Goal: Obtain resource: Download file/media

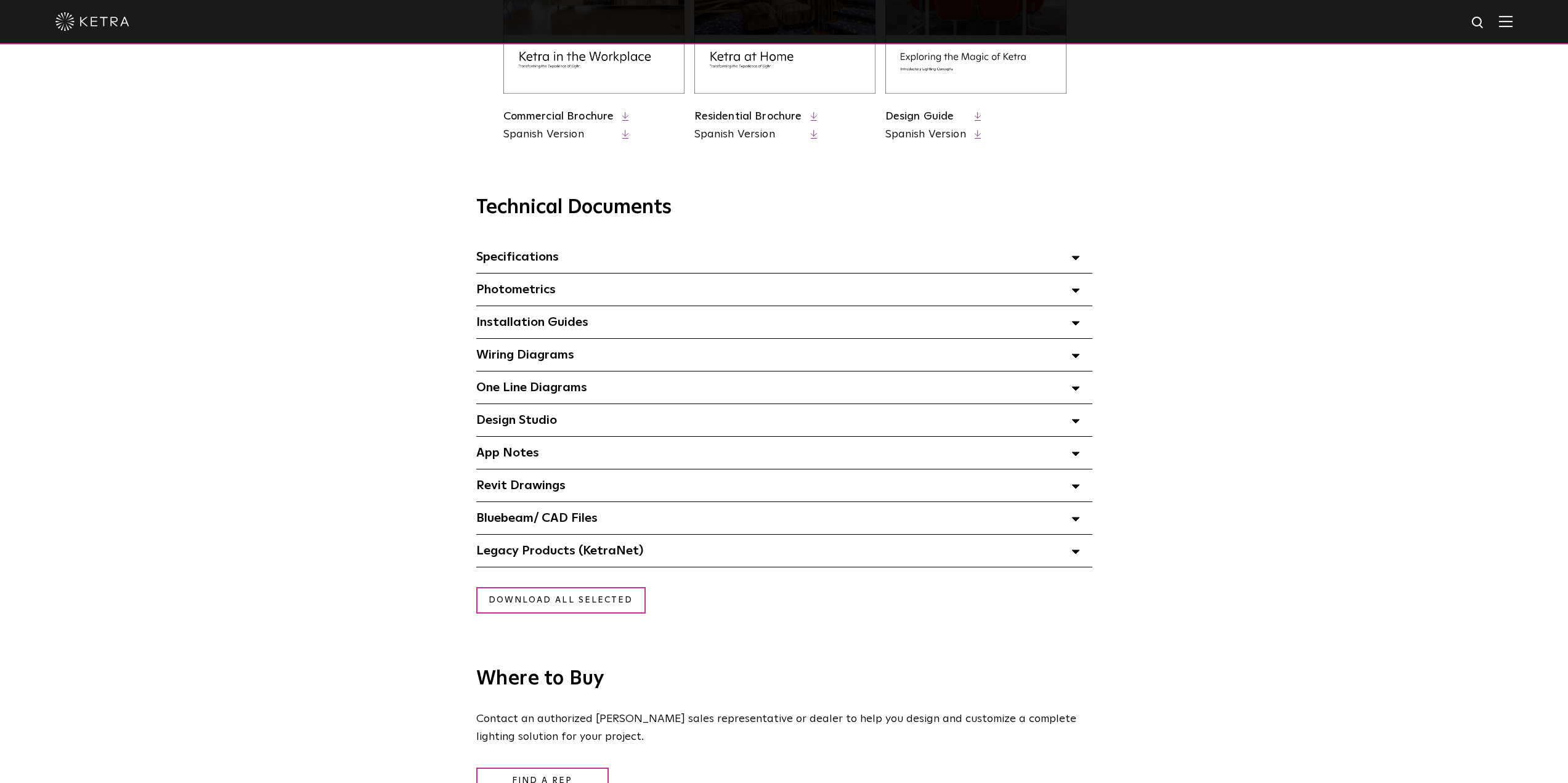
scroll to position [722, 0]
click at [572, 320] on span "Installation Guides Select checkboxes to use the bulk download option below" at bounding box center [533, 324] width 112 height 13
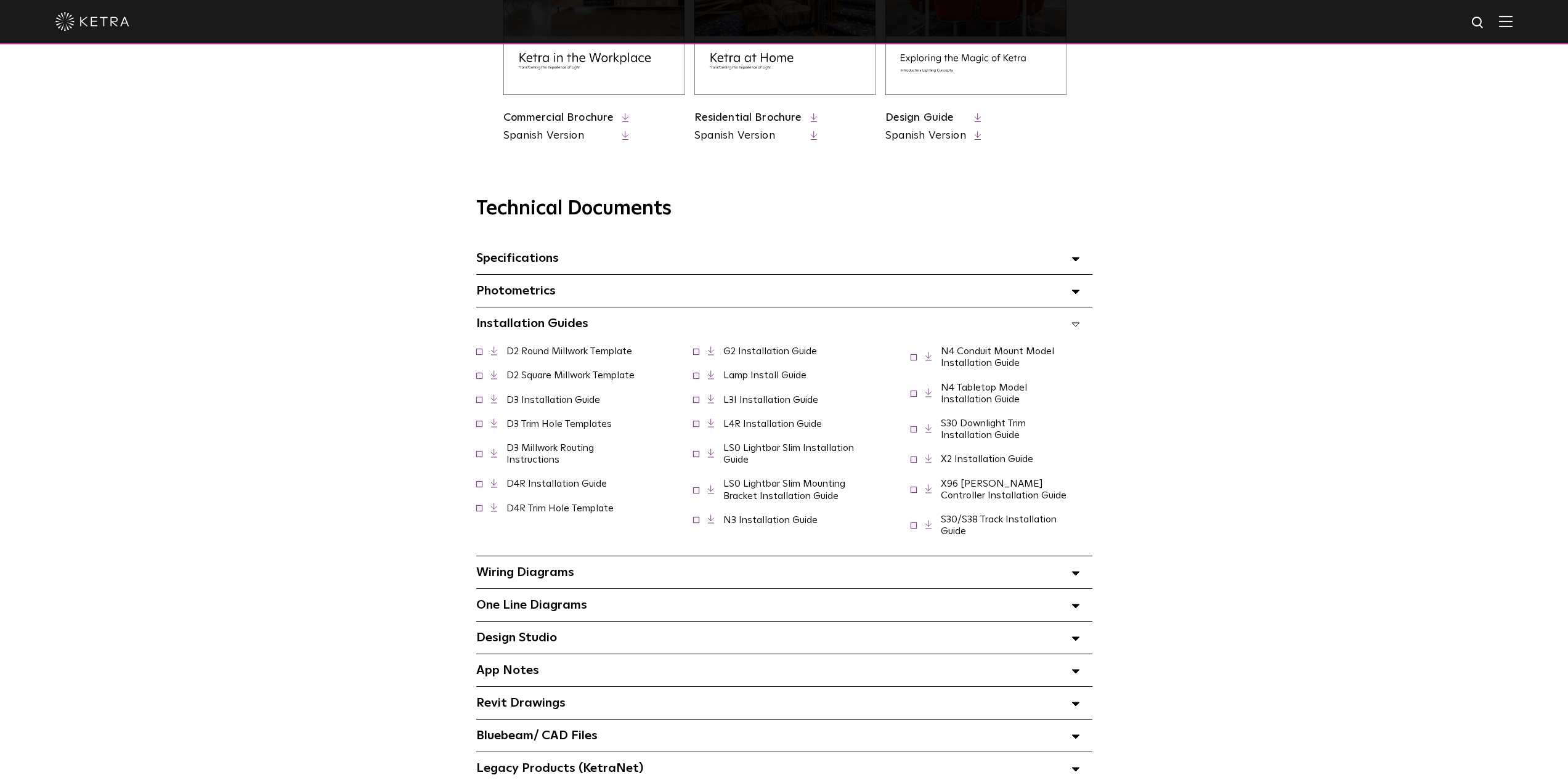
click at [584, 428] on link "D3 Trim Hole Templates" at bounding box center [559, 423] width 106 height 10
click at [559, 457] on link "D3 Millwork Routing Instructions" at bounding box center [550, 454] width 87 height 21
click at [544, 488] on link "D4R Installation Guide" at bounding box center [557, 483] width 100 height 10
click at [230, 275] on div "Technical Documents Specifications Select checkboxes to use the bulk download o…" at bounding box center [784, 475] width 1568 height 618
click at [321, 341] on div "Technical Documents Specifications Select checkboxes to use the bulk download o…" at bounding box center [784, 475] width 1568 height 618
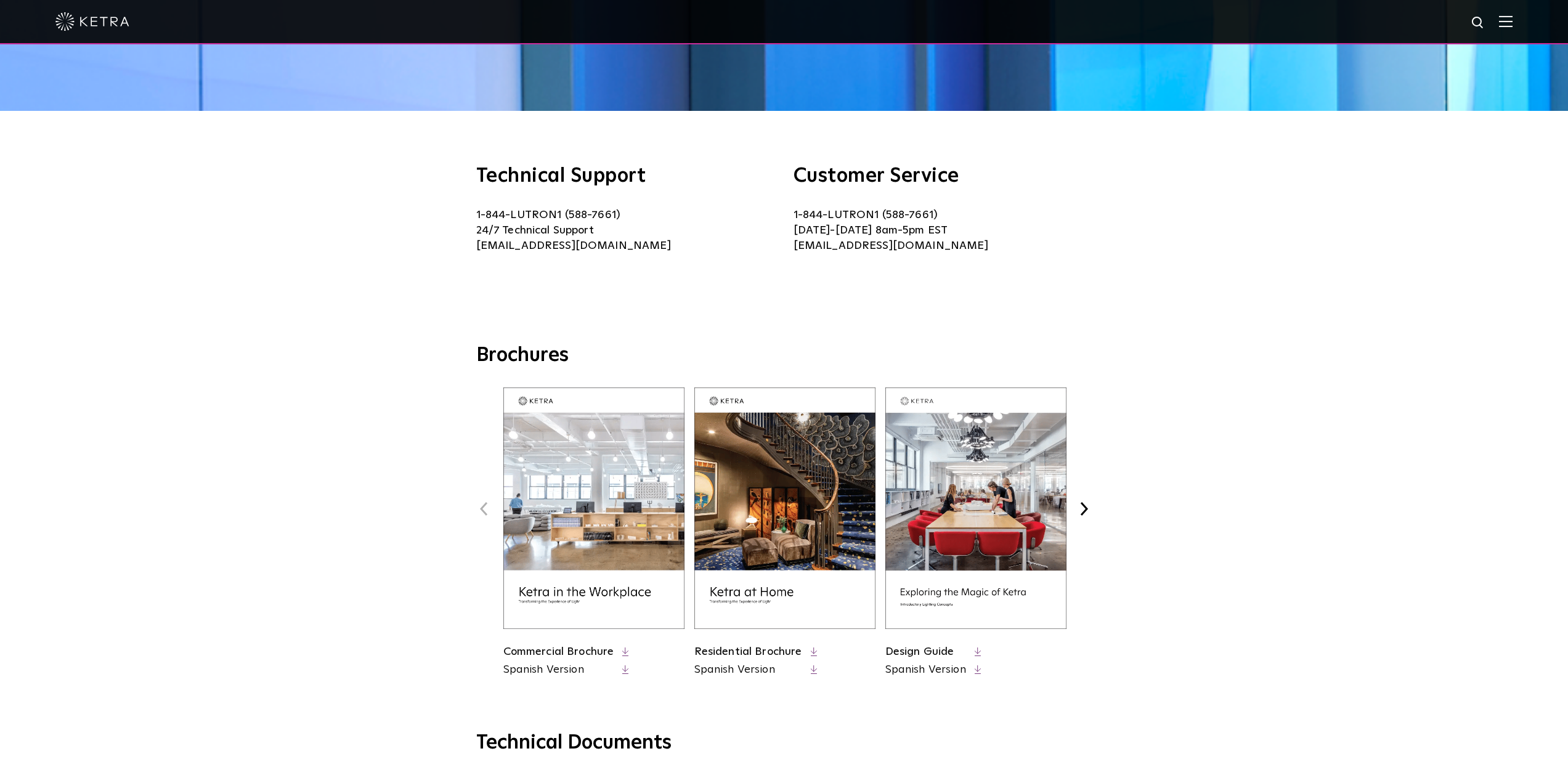
scroll to position [123, 0]
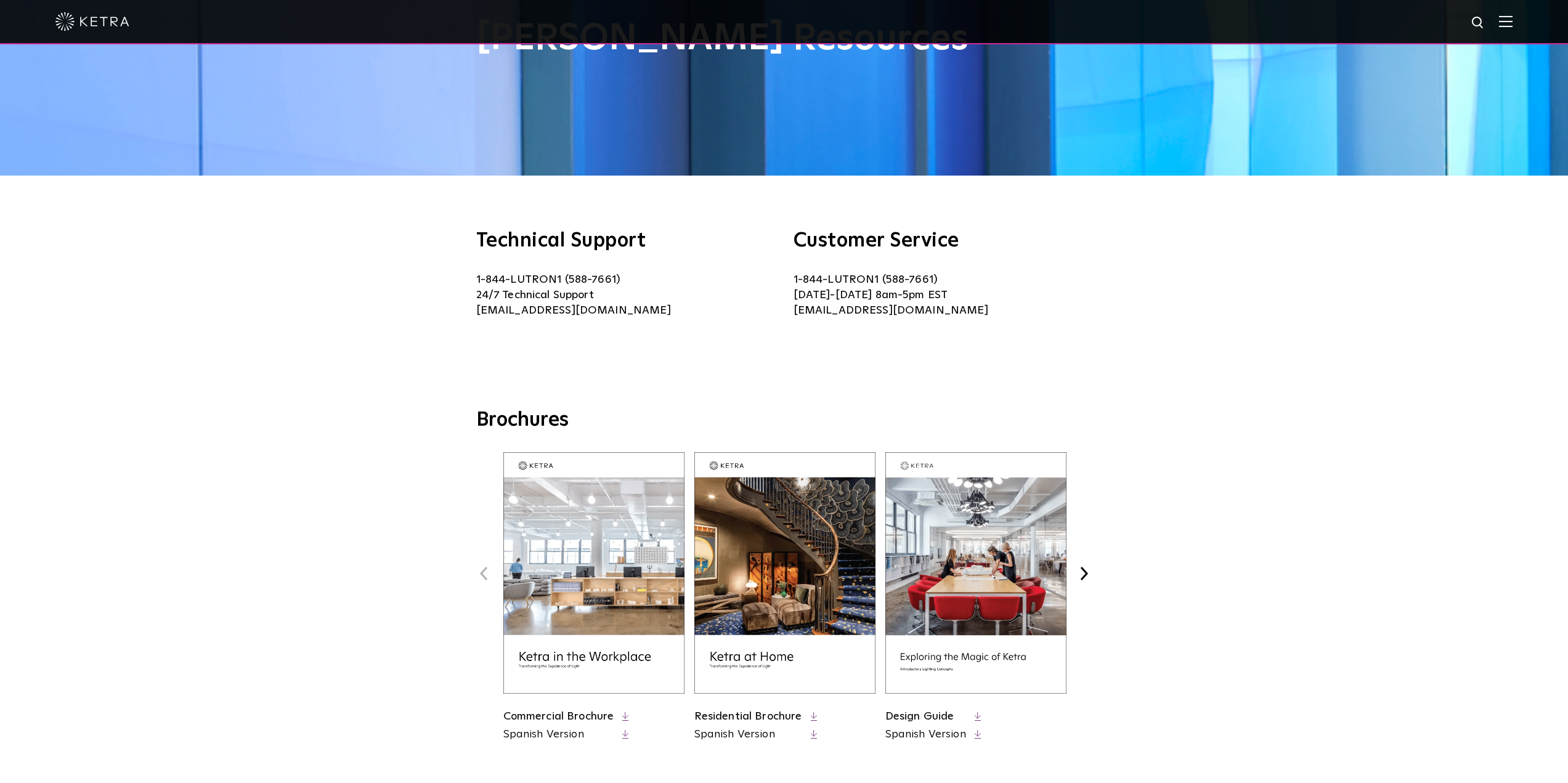
click at [1293, 439] on div "Brochures Previous Commercial Brochure Spanish Version Next" at bounding box center [784, 587] width 1568 height 358
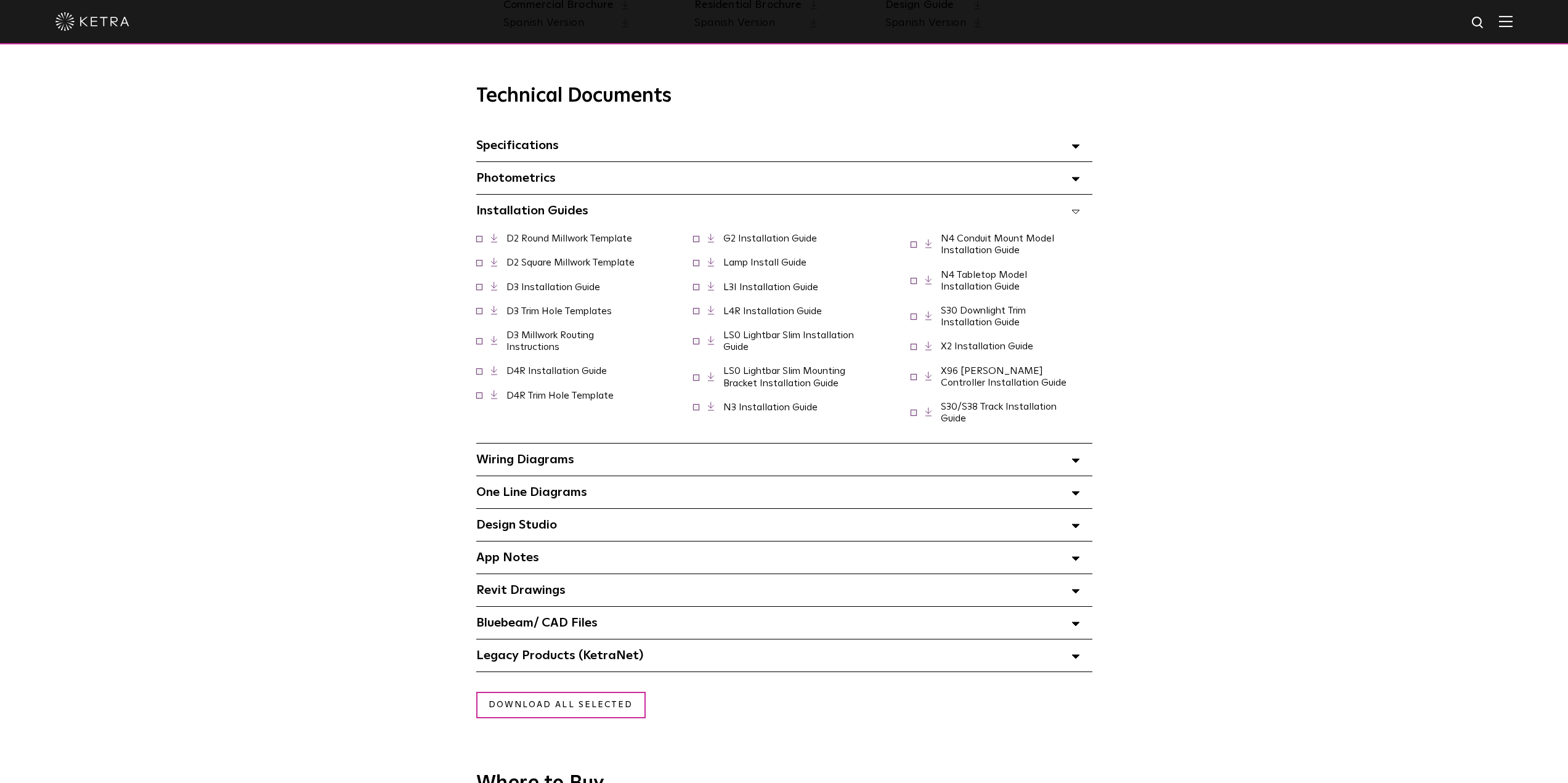
scroll to position [863, 0]
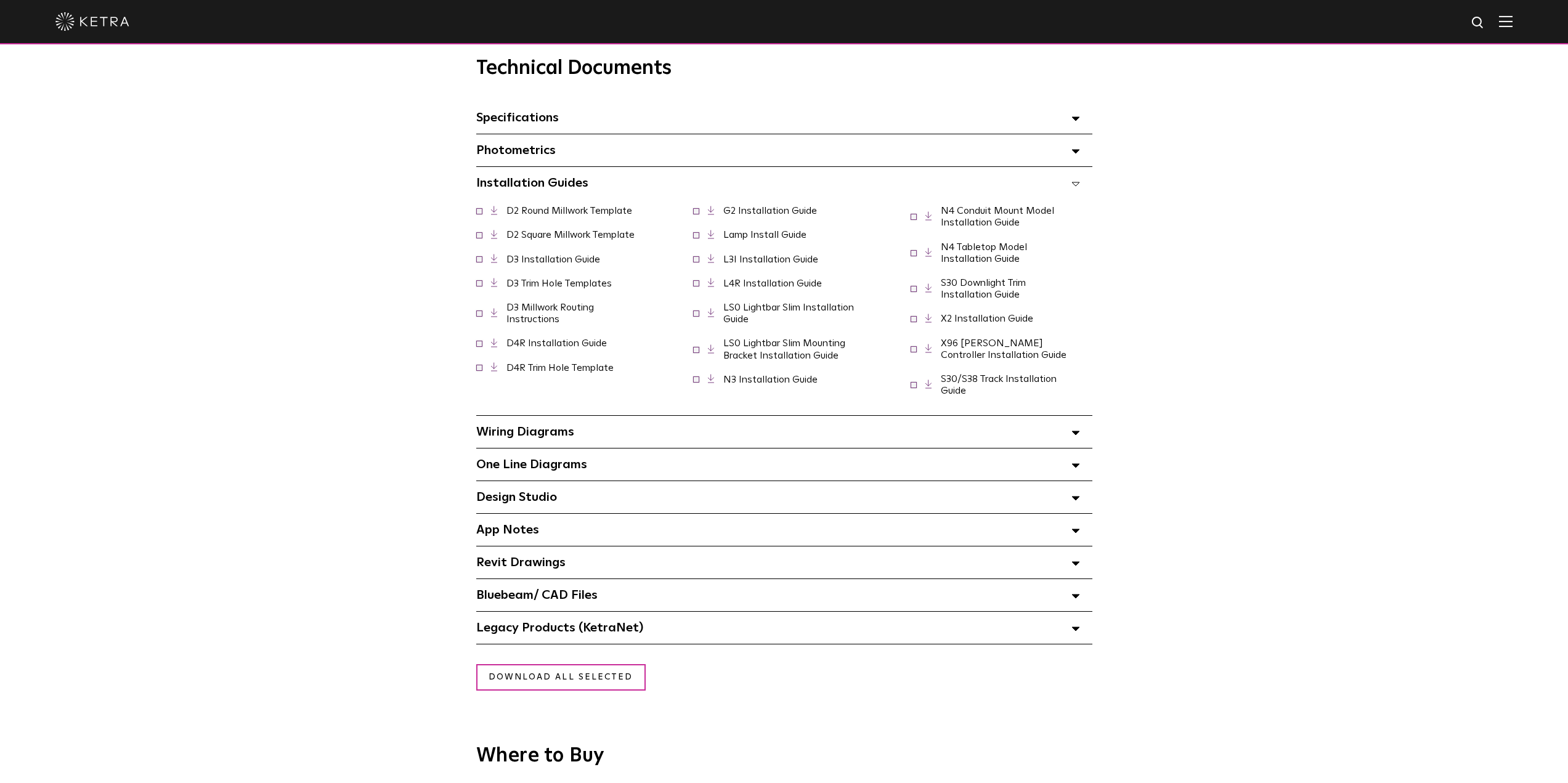
click at [545, 371] on link "D4R Trim Hole Template" at bounding box center [560, 367] width 107 height 10
click at [767, 239] on link "Lamp Install Guide" at bounding box center [764, 234] width 83 height 10
click at [1018, 384] on link "S30/S38 Track Installation Guide" at bounding box center [999, 384] width 116 height 21
click at [996, 299] on link "S30 Downlight Trim Installation Guide" at bounding box center [983, 288] width 85 height 21
click at [989, 386] on link "S30/S38 Track Installation Guide" at bounding box center [999, 384] width 116 height 21
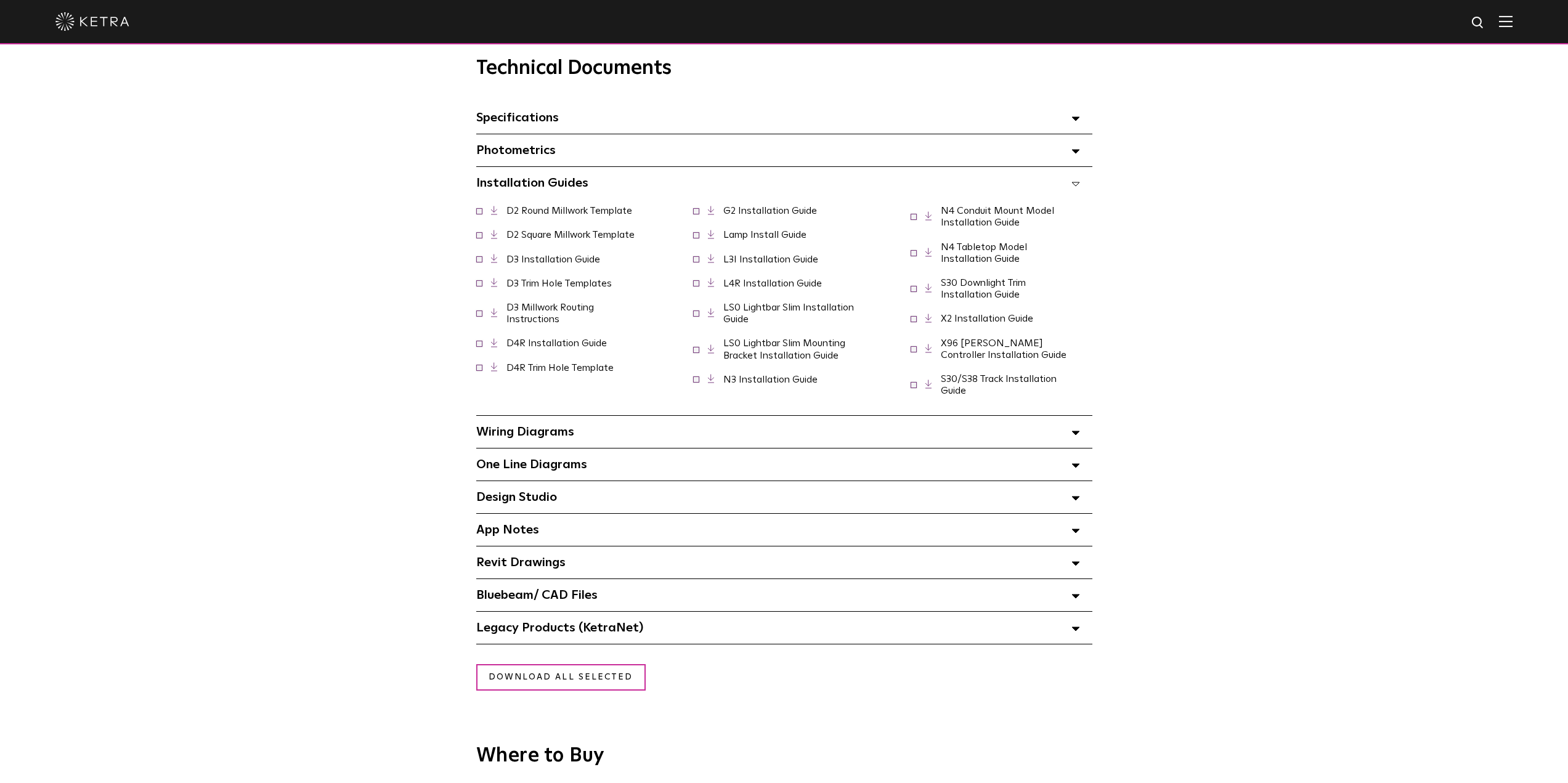
click at [768, 237] on link "Lamp Install Guide" at bounding box center [764, 234] width 83 height 10
click at [557, 155] on div "Photometrics Select checkboxes to use the bulk download option below" at bounding box center [784, 150] width 616 height 32
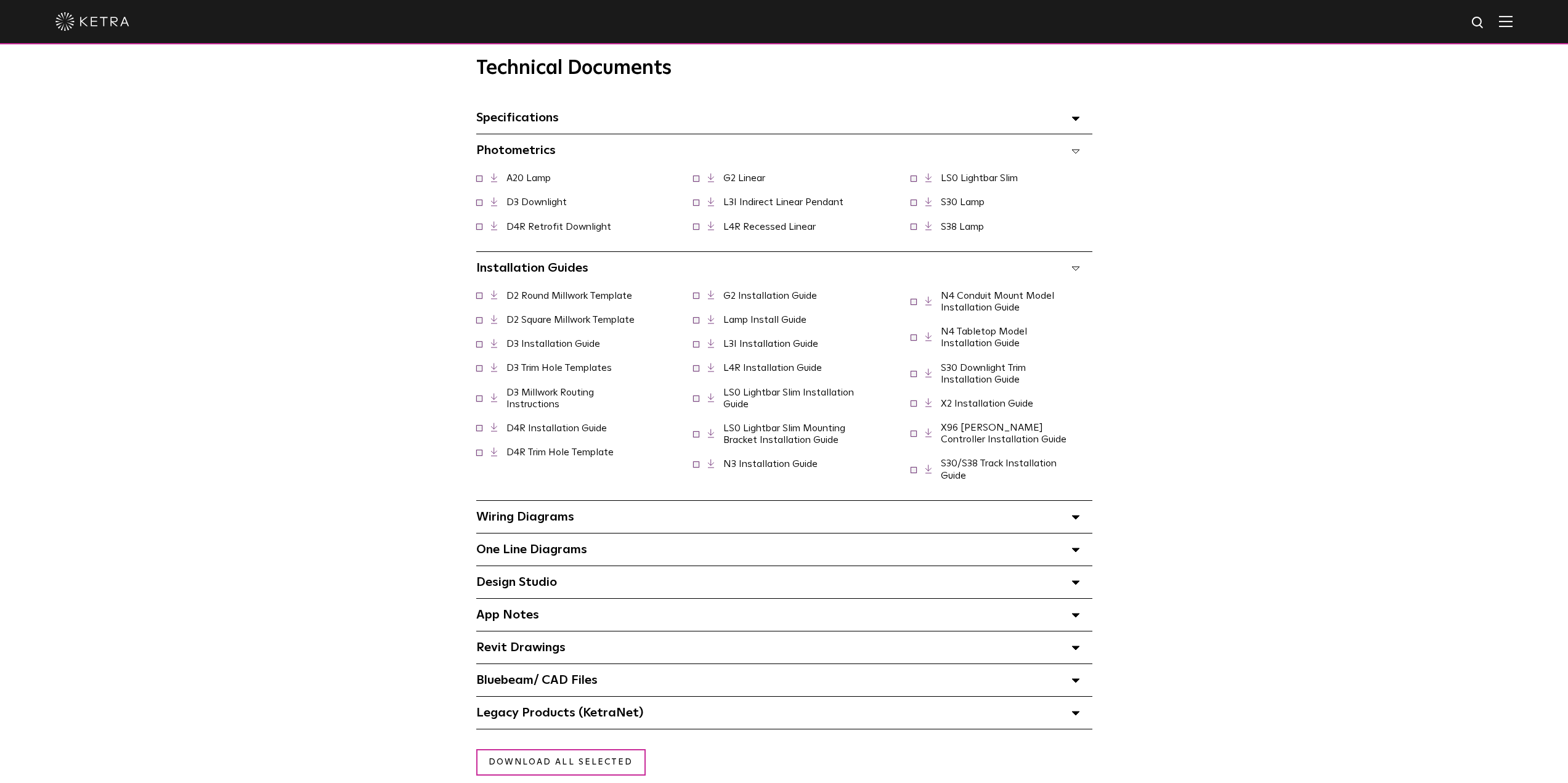
click at [1076, 154] on icon at bounding box center [1075, 151] width 9 height 4
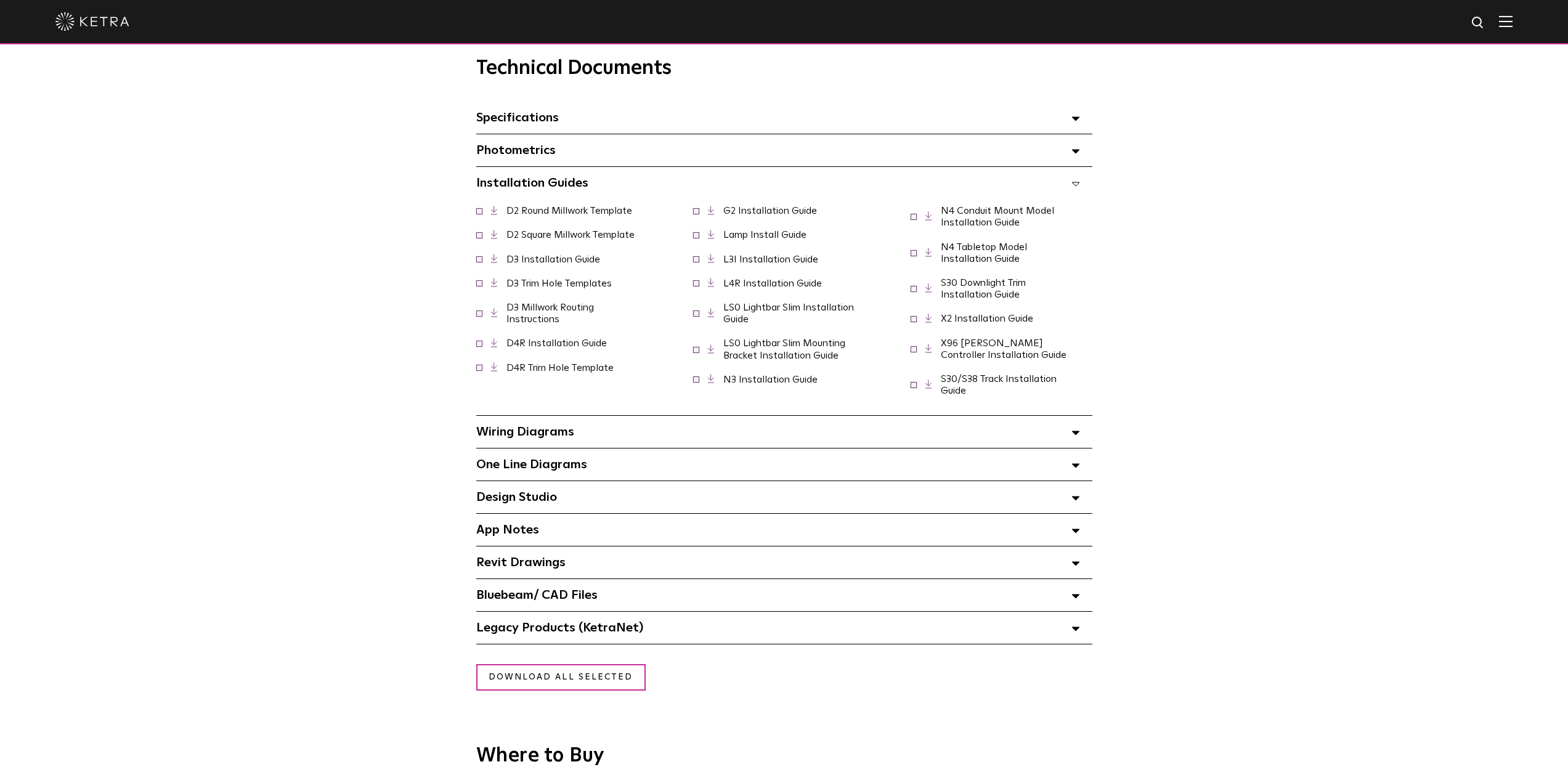
click at [761, 213] on link "G2 Installation Guide" at bounding box center [770, 211] width 94 height 10
click at [789, 315] on link "LS0 Lightbar Slim Installation Guide" at bounding box center [788, 312] width 131 height 21
click at [779, 352] on link "LS0 Lightbar Slim Mounting Bracket Installation Guide" at bounding box center [784, 349] width 122 height 21
click at [765, 287] on link "L4R Installation Guide" at bounding box center [772, 283] width 98 height 10
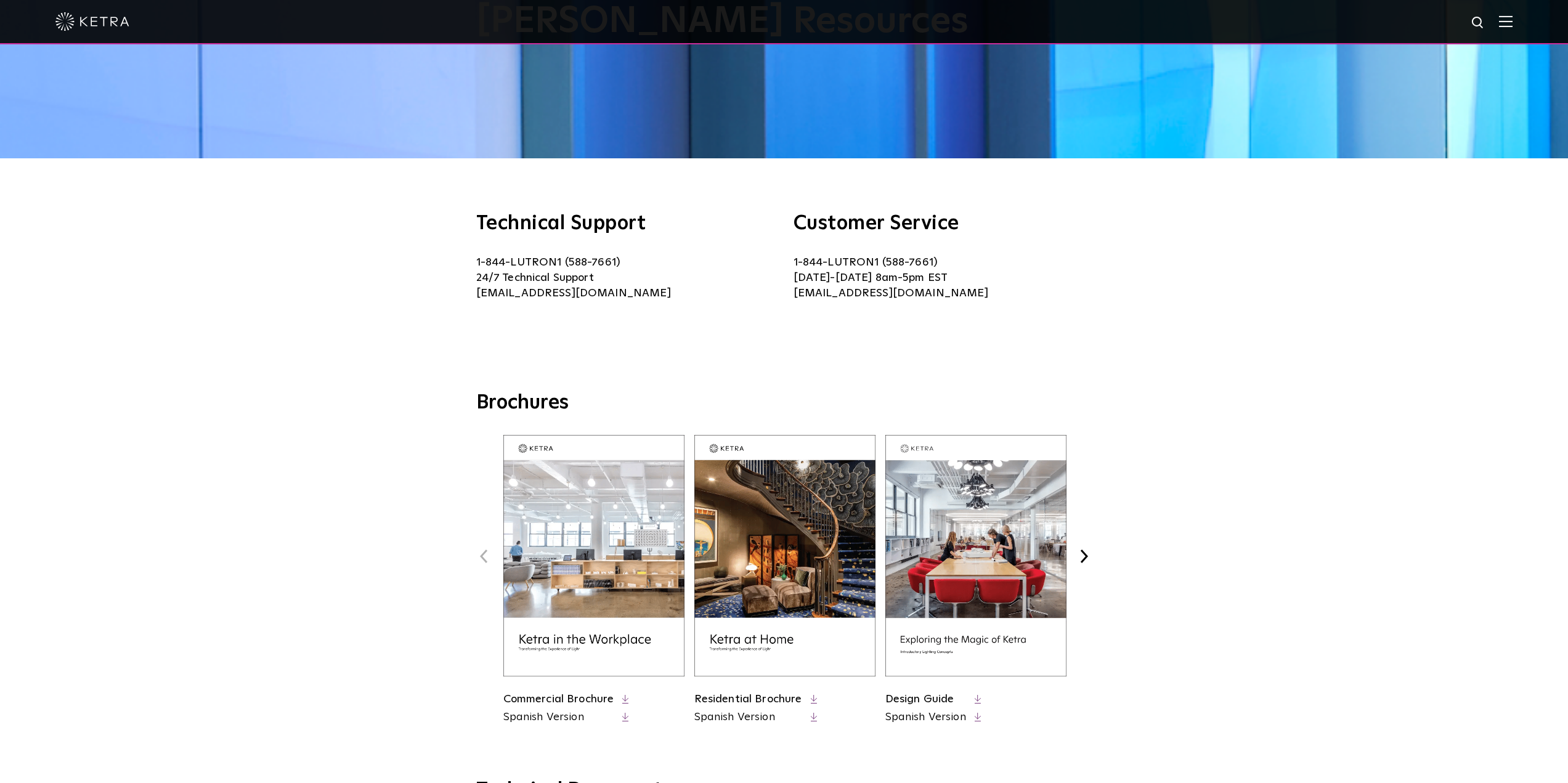
scroll to position [61, 0]
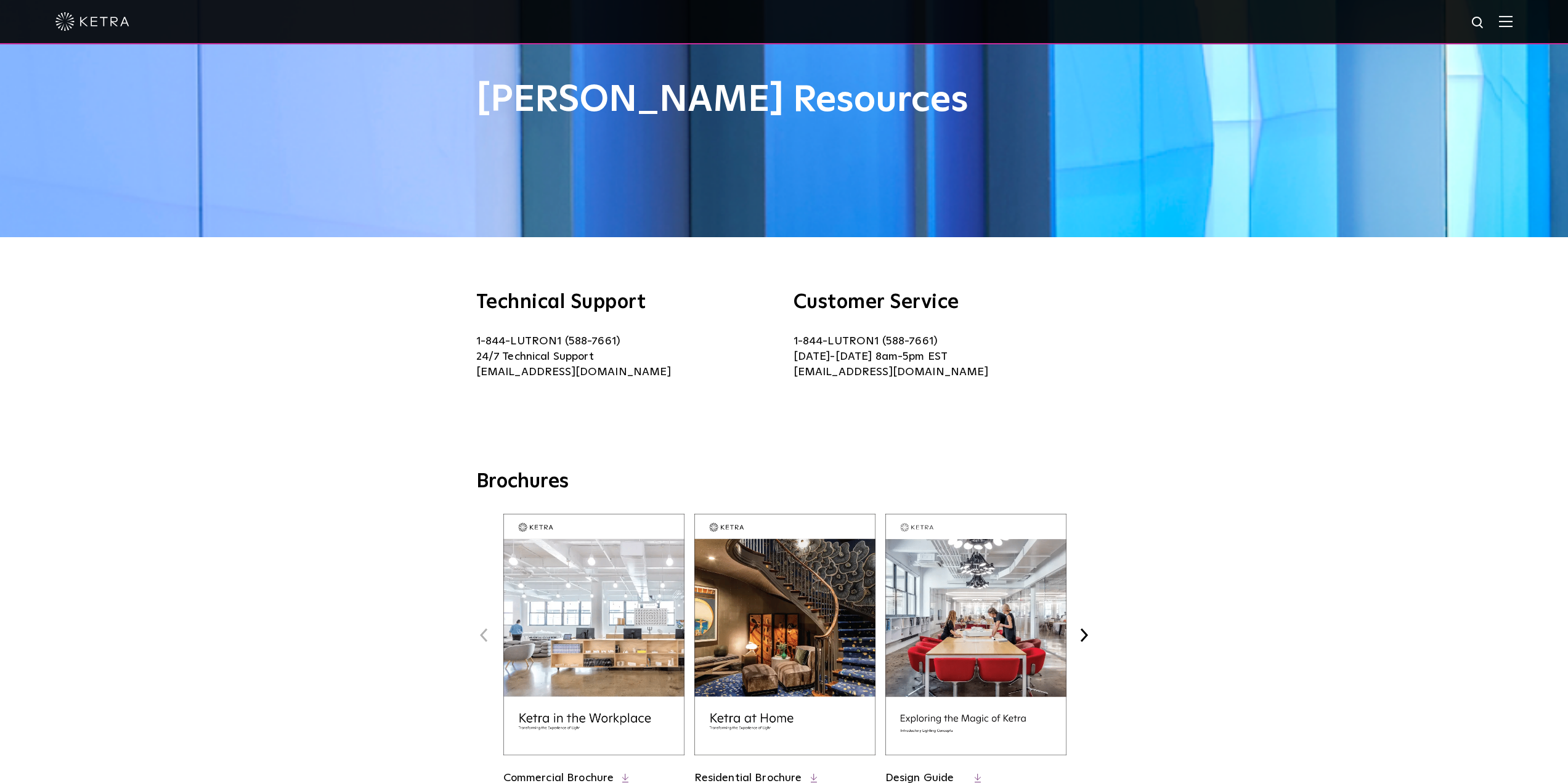
click at [1255, 454] on div "Technical Support 1-844-LUTRON1 (588-7661) 24/7 Technical Support [EMAIL_ADDRES…" at bounding box center [784, 353] width 1568 height 232
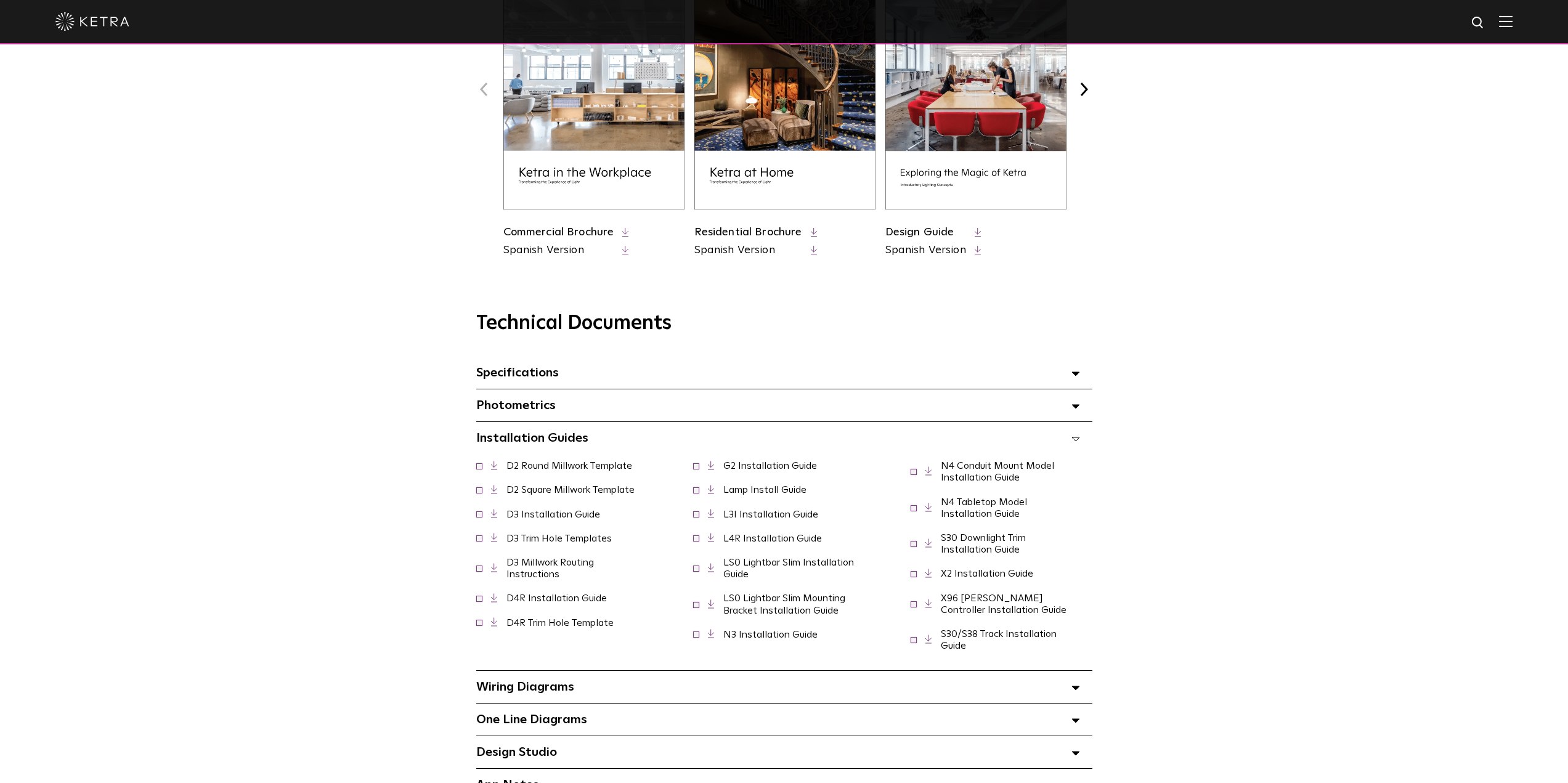
scroll to position [616, 0]
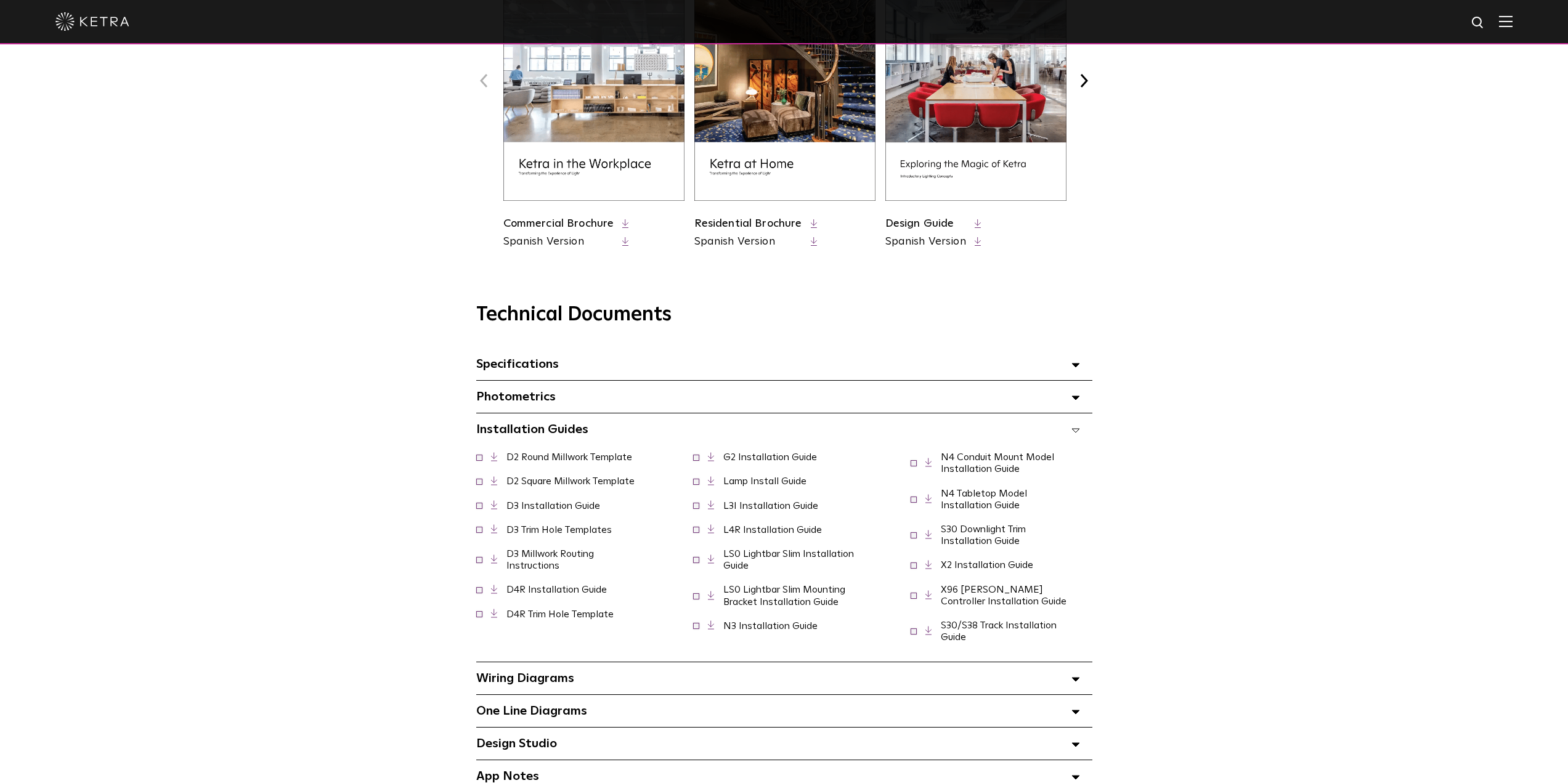
click at [1074, 430] on span at bounding box center [1075, 429] width 9 height 16
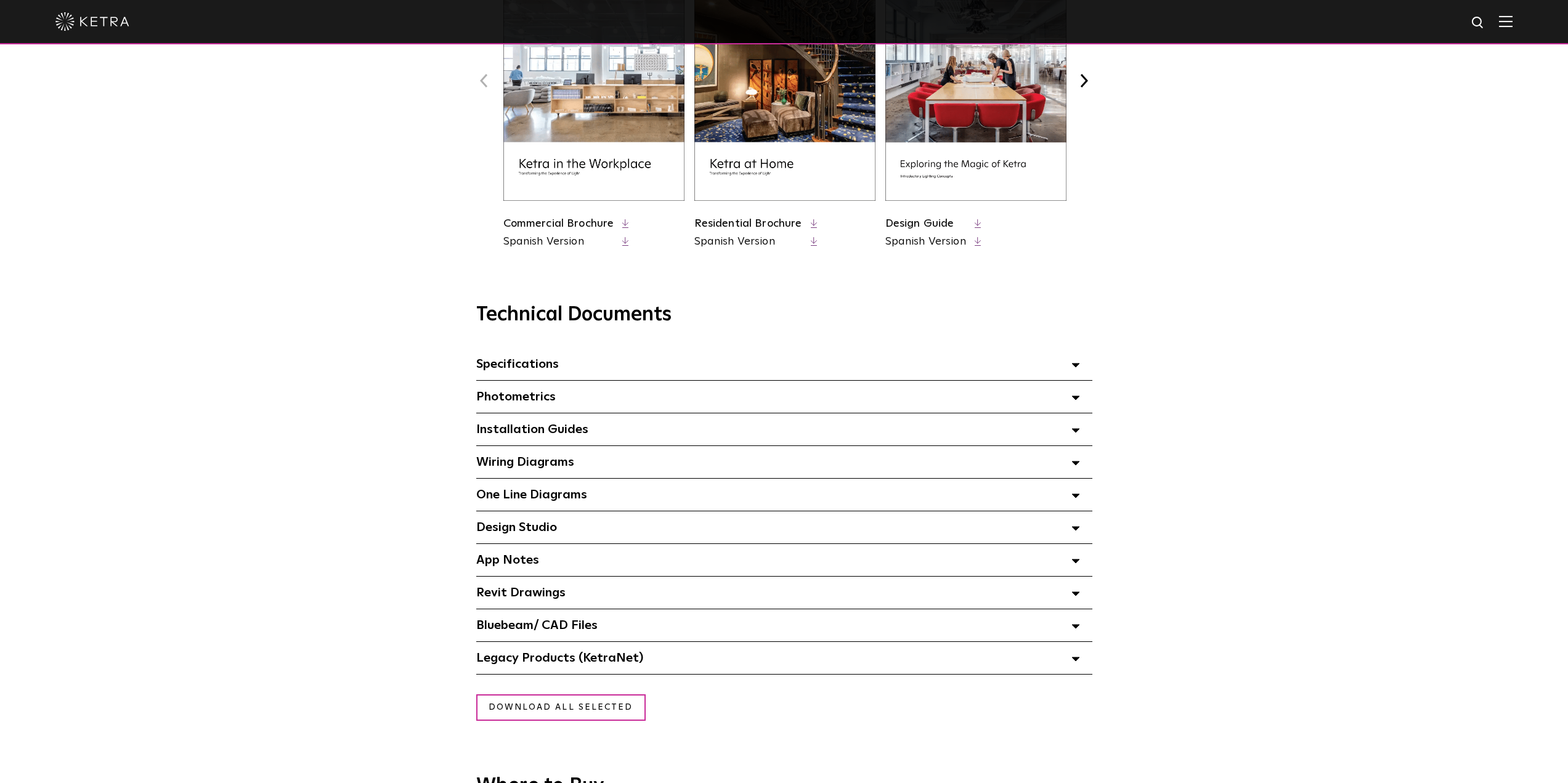
click at [624, 370] on div "Specifications Select checkboxes to use the bulk download option below" at bounding box center [784, 363] width 616 height 32
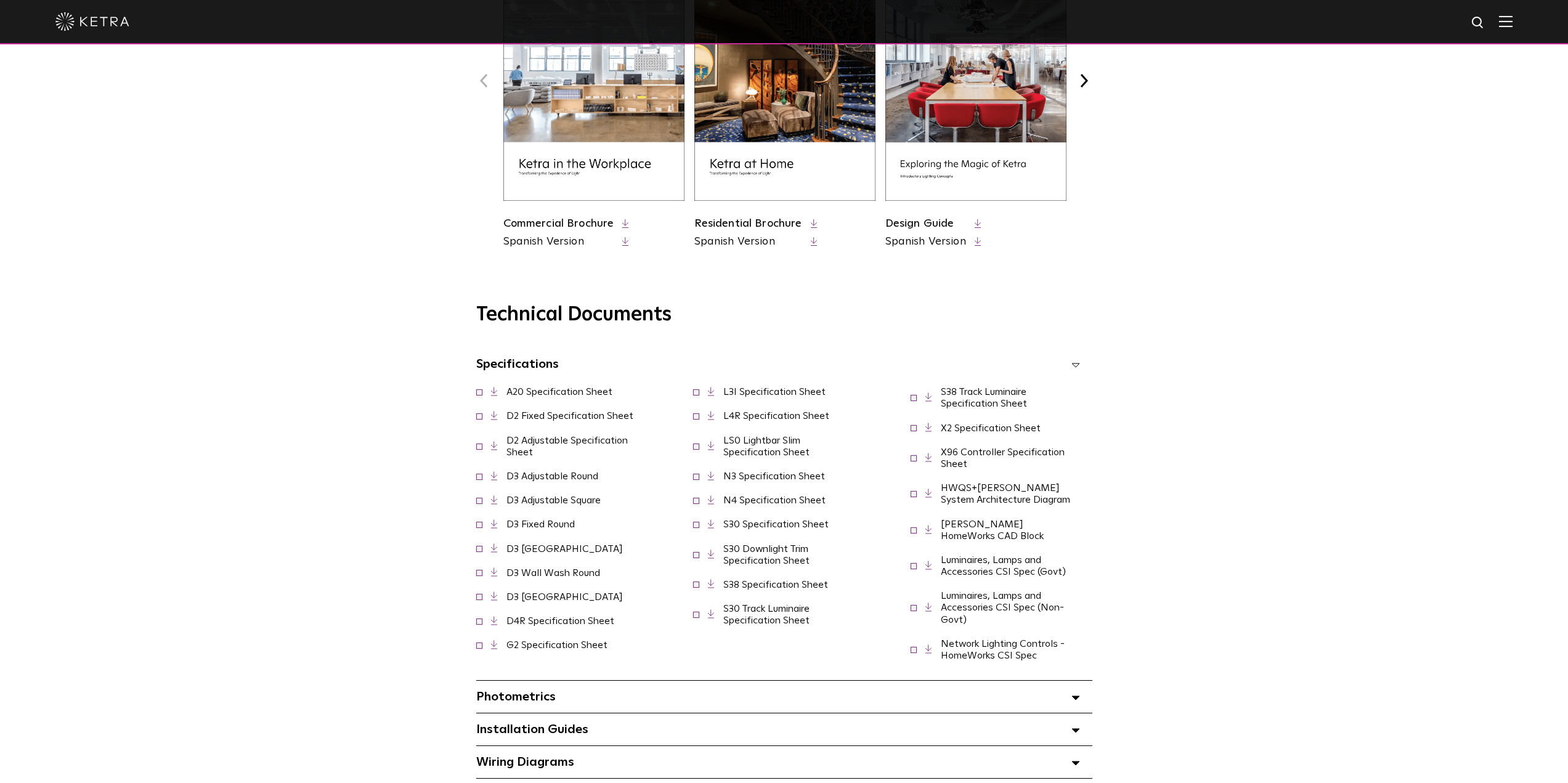
click at [626, 367] on div "Specifications Select checkboxes to use the bulk download option below" at bounding box center [784, 363] width 616 height 32
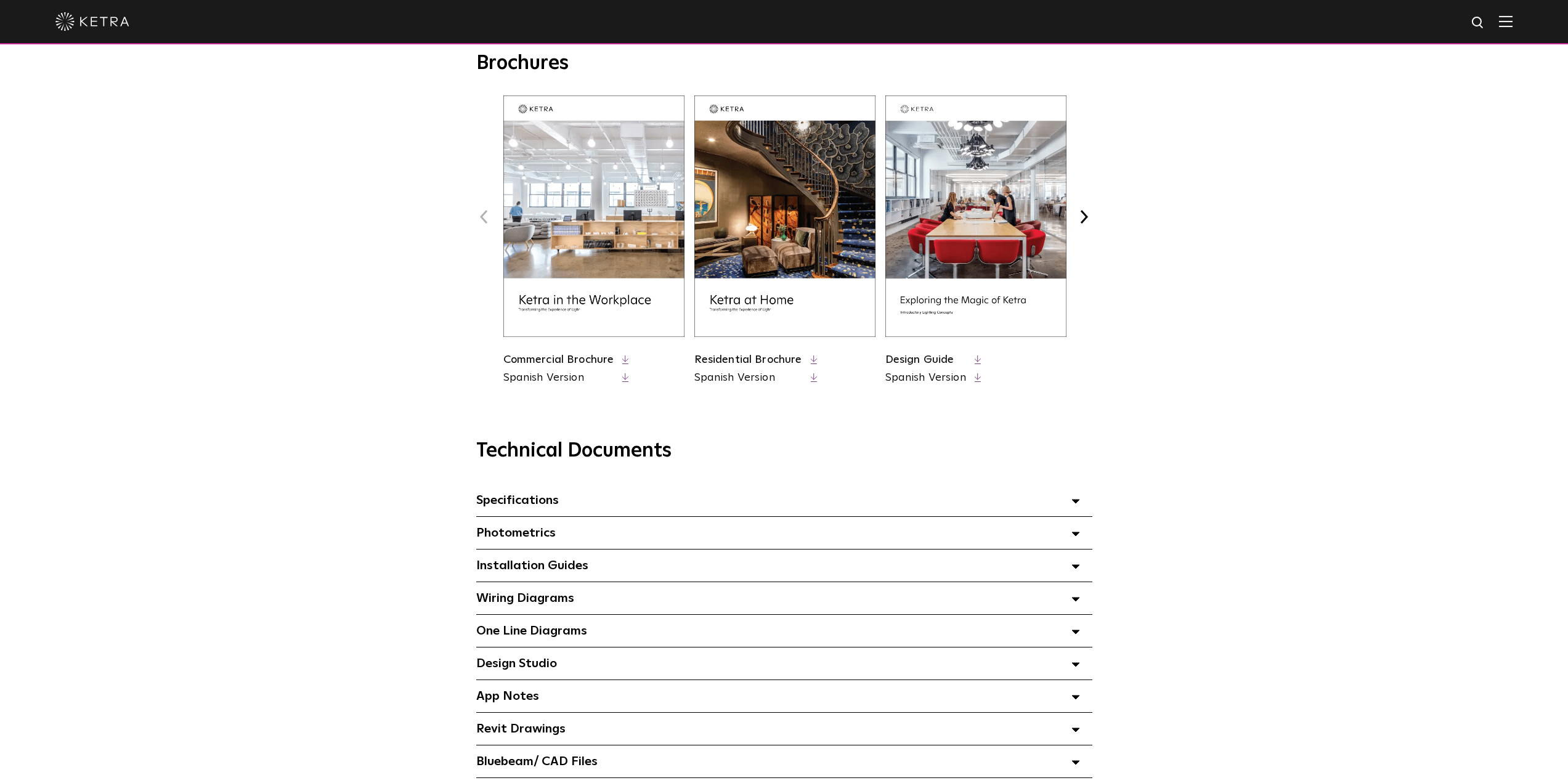
scroll to position [493, 0]
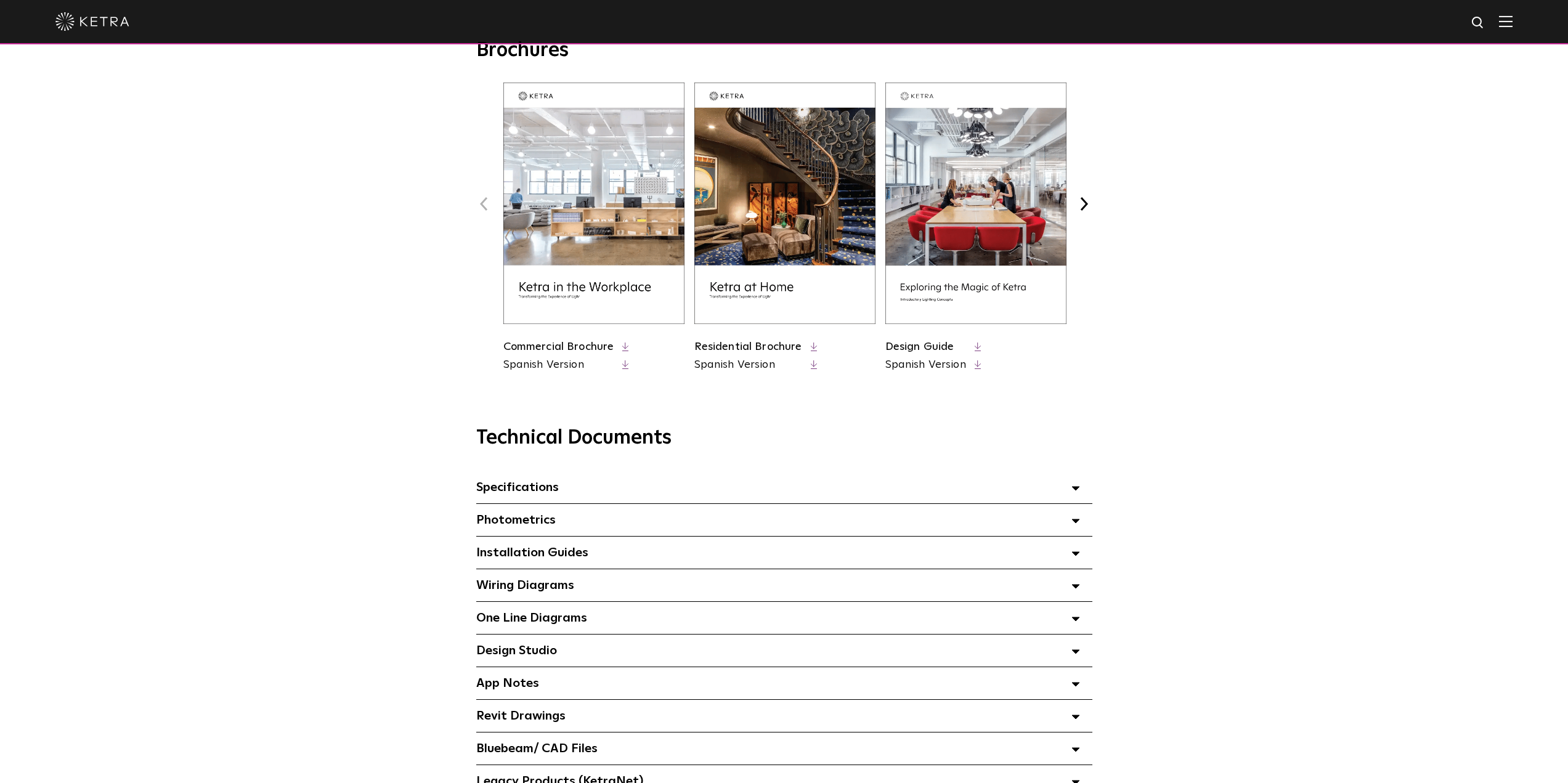
click at [540, 558] on span "Installation Guides Select checkboxes to use the bulk download option below" at bounding box center [533, 553] width 112 height 13
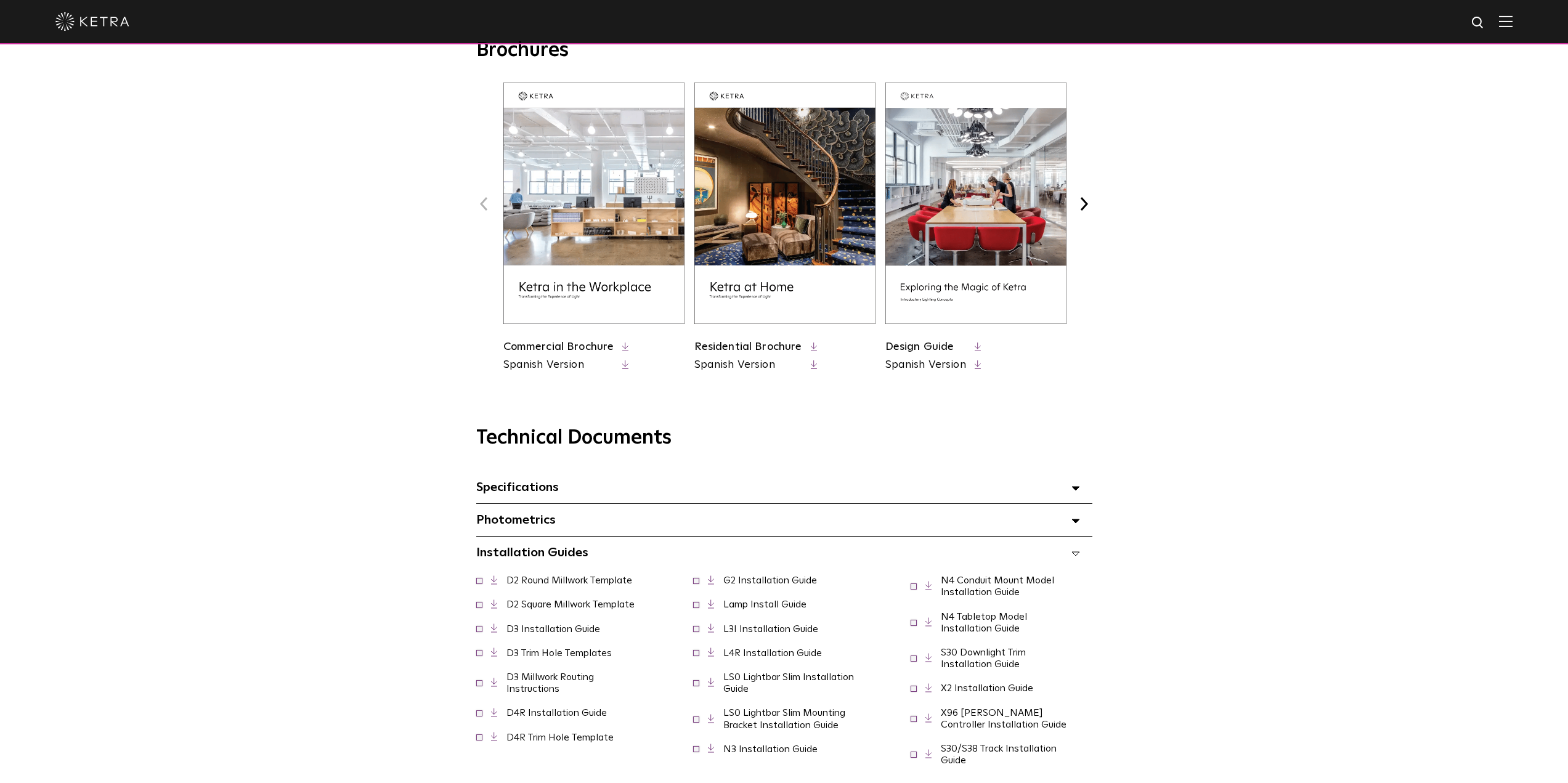
scroll to position [555, 0]
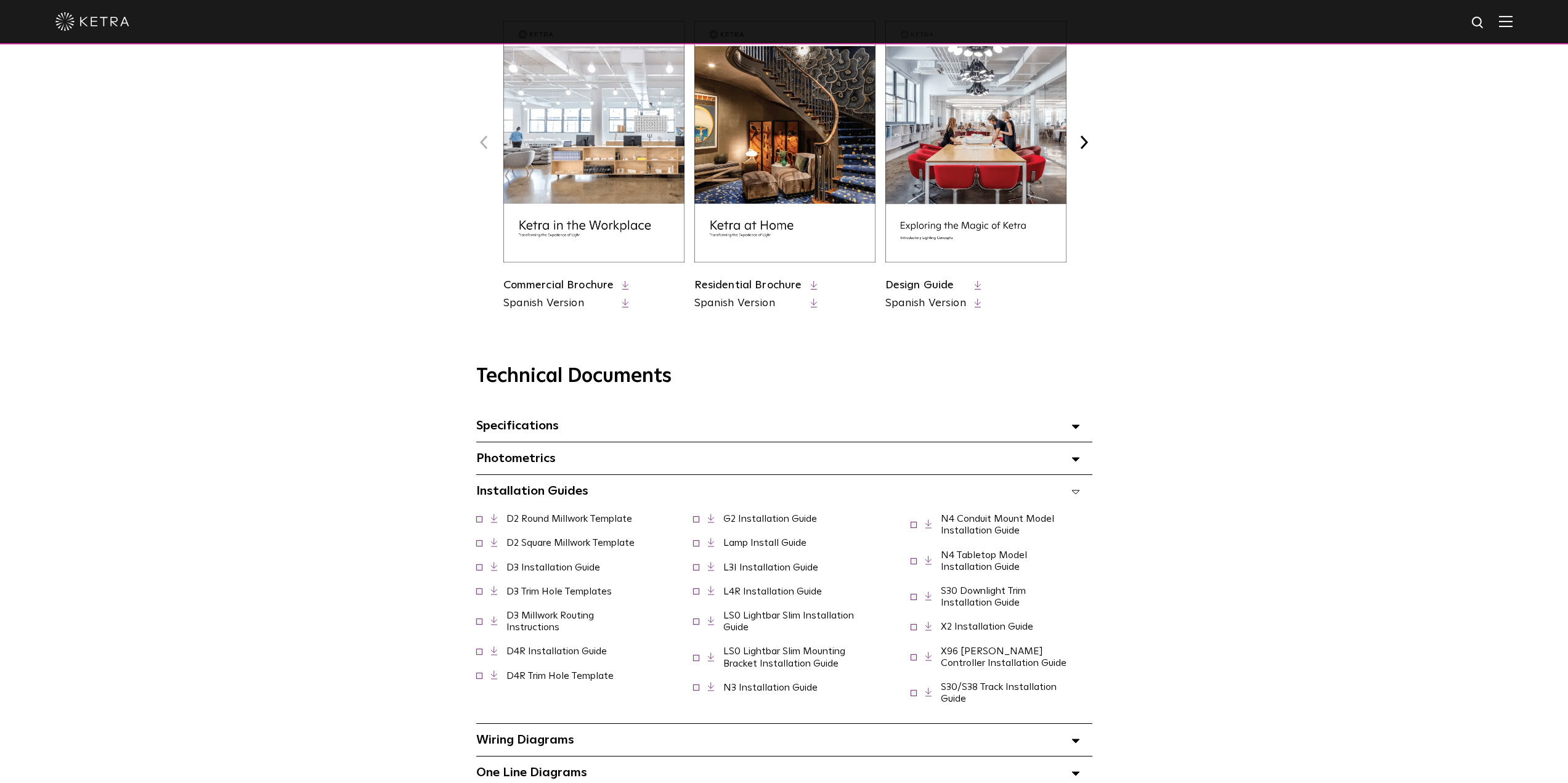
click at [753, 570] on link "L3I Installation Guide" at bounding box center [770, 567] width 95 height 10
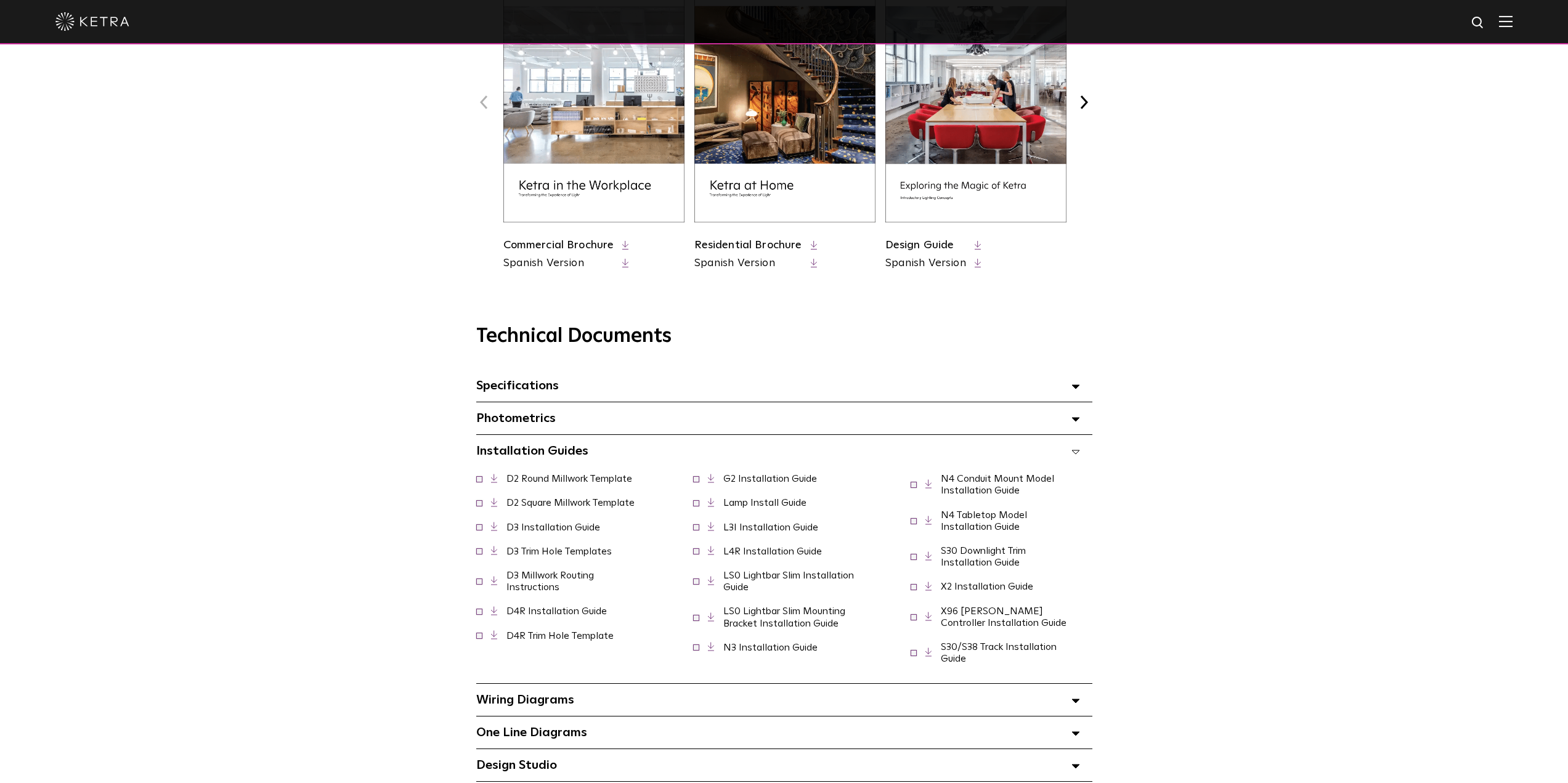
scroll to position [616, 0]
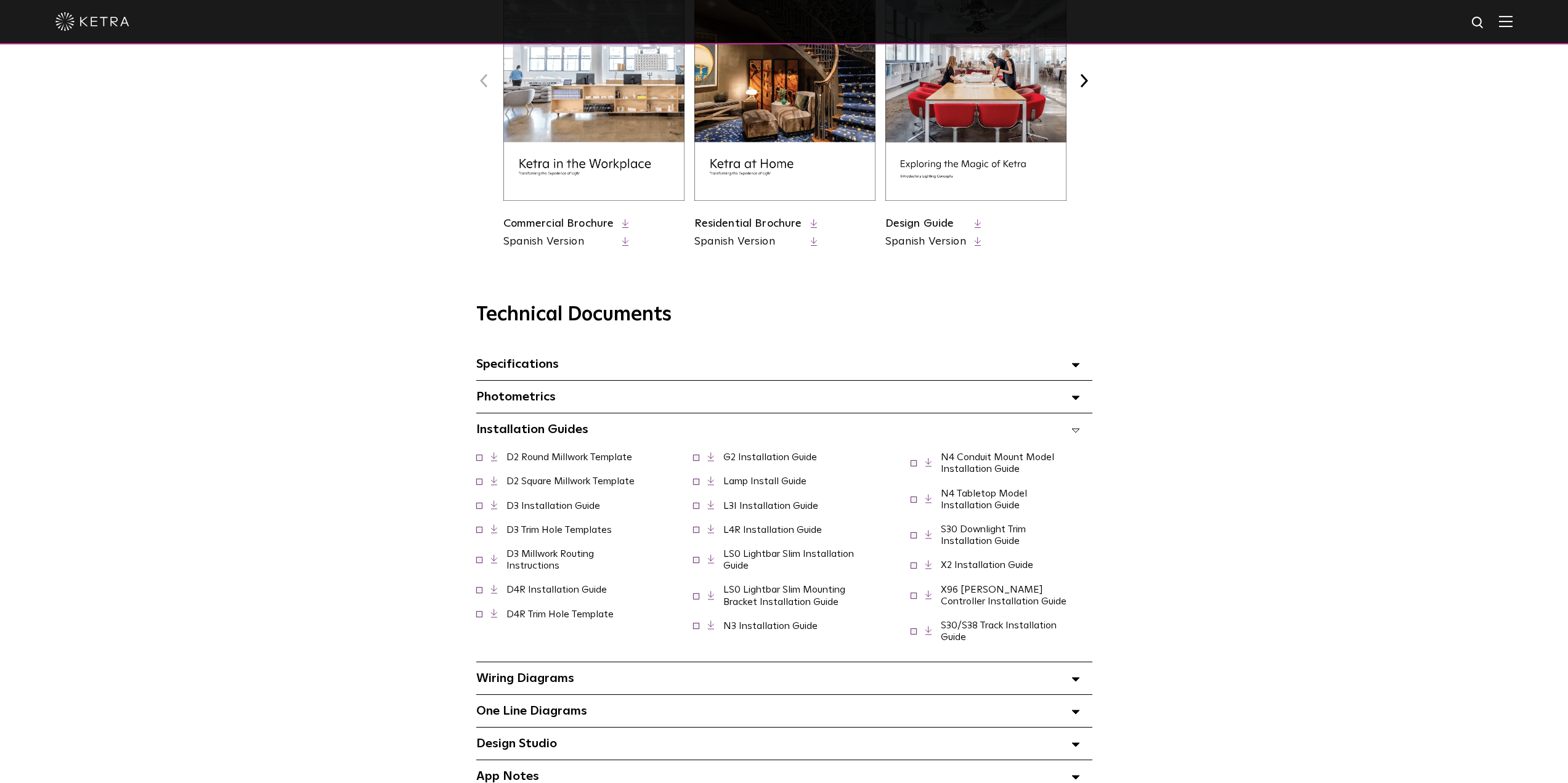
click at [987, 598] on link "X96 [PERSON_NAME] Controller Installation Guide" at bounding box center [1004, 595] width 126 height 21
click at [970, 589] on link "X96 [PERSON_NAME] Controller Installation Guide" at bounding box center [1004, 595] width 126 height 21
click at [775, 631] on link "N3 Installation Guide" at bounding box center [770, 626] width 95 height 10
click at [973, 567] on link "X2 Installation Guide" at bounding box center [987, 564] width 92 height 10
click at [970, 465] on link "N4 Conduit Mount Model Installation Guide" at bounding box center [997, 462] width 113 height 21
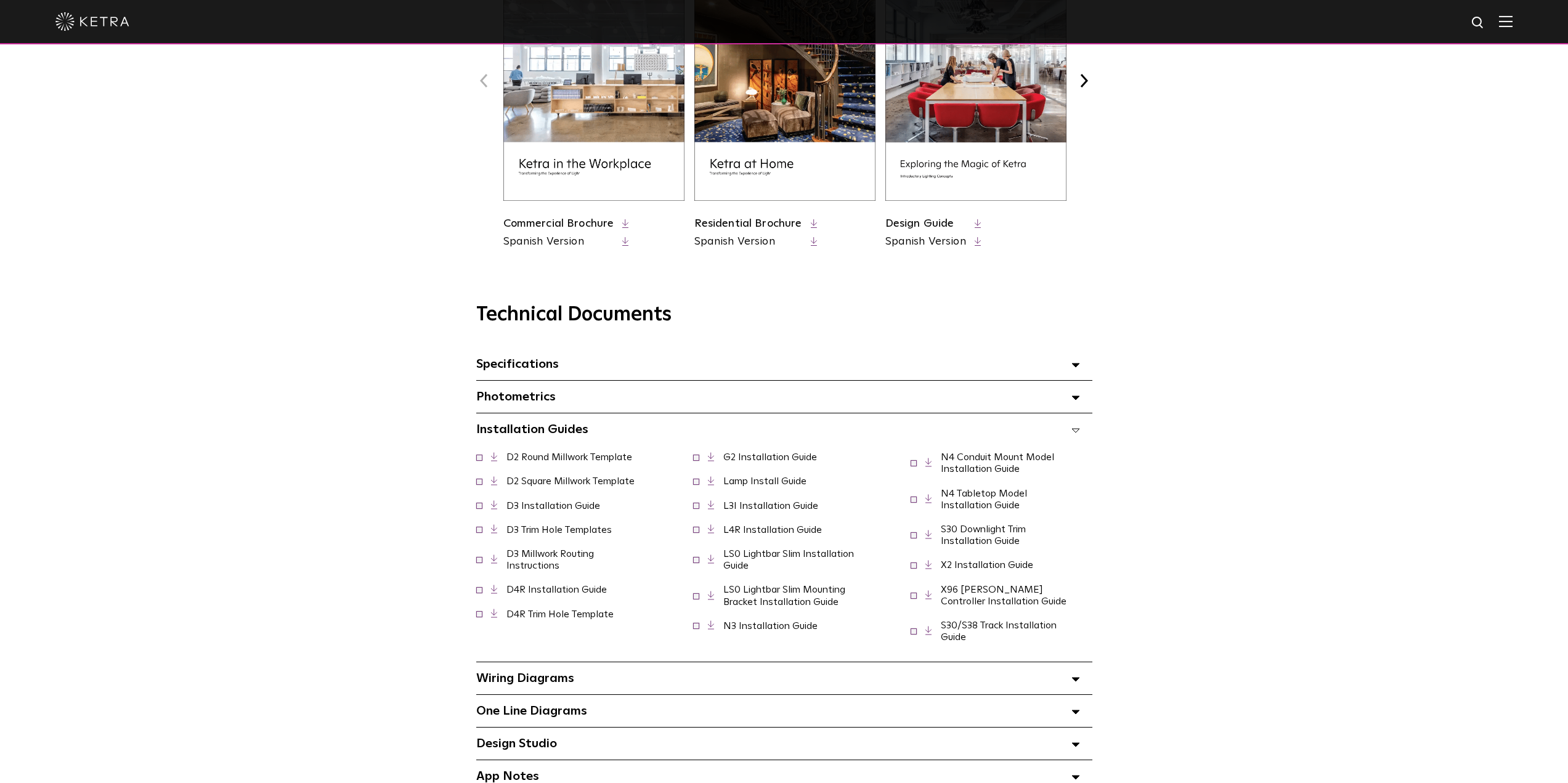
click at [609, 371] on div "Specifications Select checkboxes to use the bulk download option below" at bounding box center [784, 363] width 616 height 32
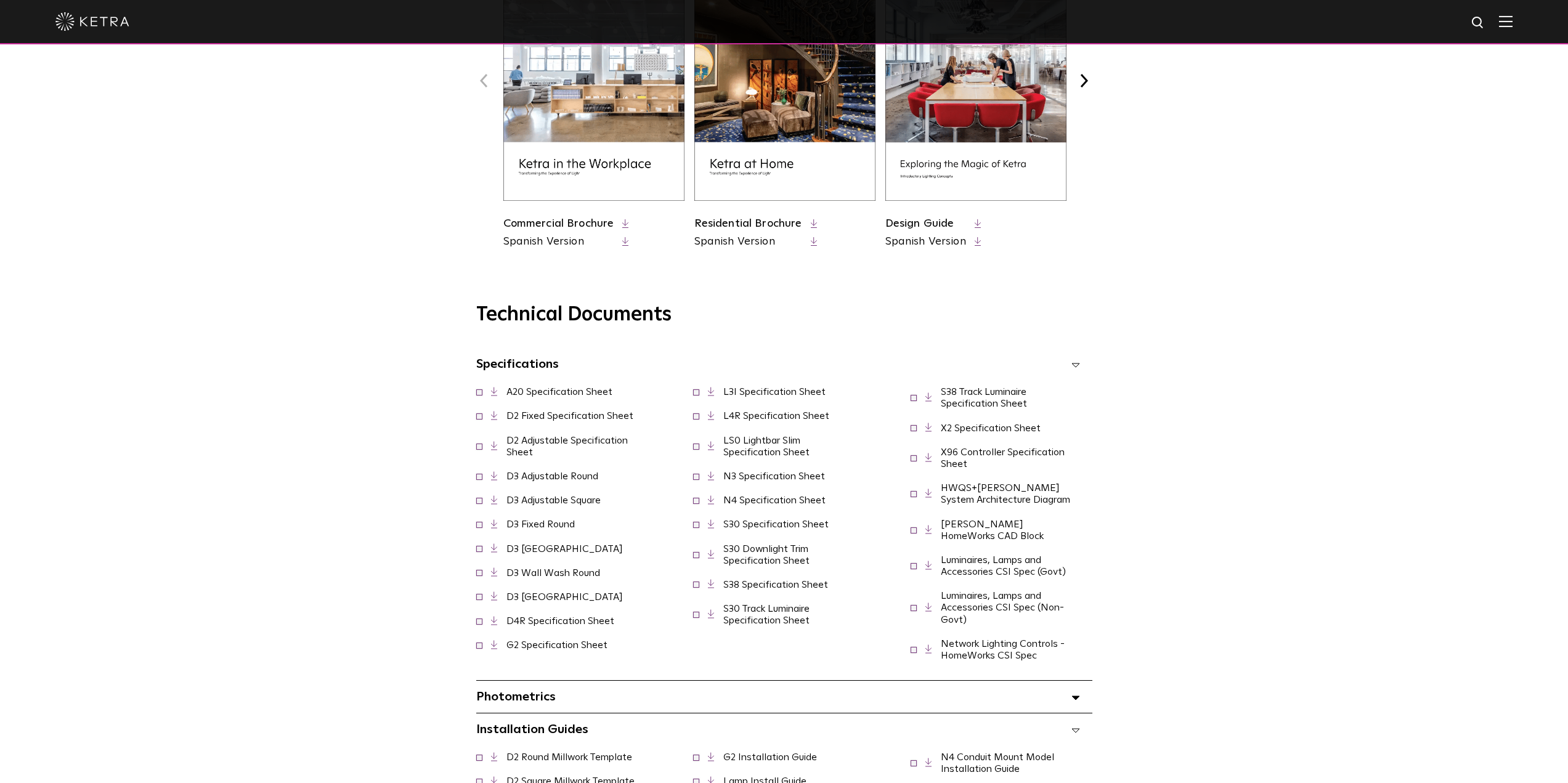
click at [573, 421] on link "D2 Fixed Specification Sheet" at bounding box center [570, 415] width 127 height 10
click at [561, 447] on link "D2 Adjustable Specification Sheet" at bounding box center [567, 446] width 121 height 21
click at [555, 481] on link "D3 Adjustable Round" at bounding box center [552, 476] width 92 height 10
click at [582, 505] on link "D3 Adjustable Square" at bounding box center [554, 500] width 95 height 10
click at [564, 529] on link "D3 Fixed Round" at bounding box center [541, 524] width 69 height 10
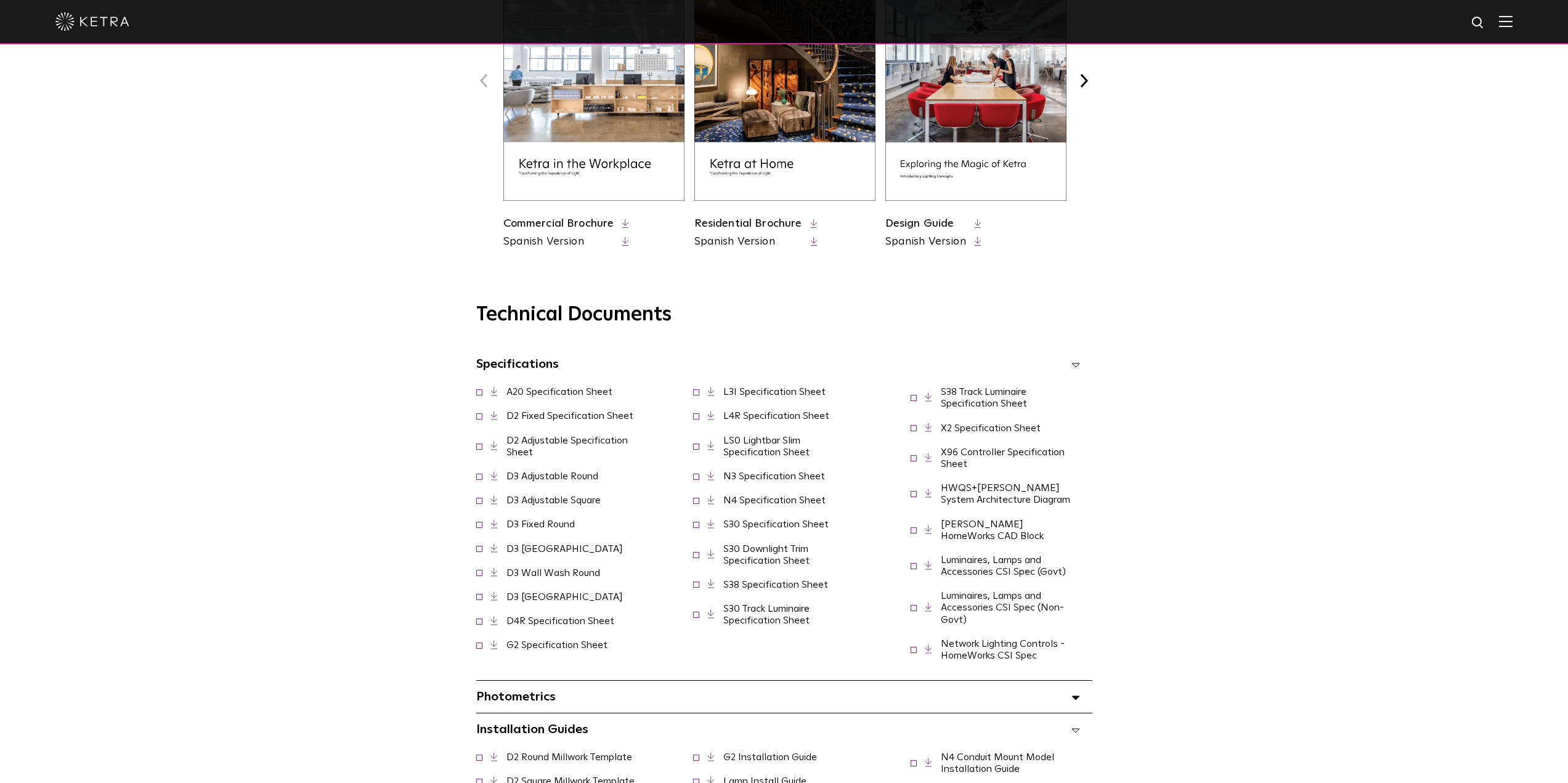
click at [544, 553] on link "D3 [GEOGRAPHIC_DATA]" at bounding box center [565, 548] width 117 height 10
click at [578, 577] on link "D3 Wall Wash Round" at bounding box center [553, 572] width 94 height 10
